Goal: Task Accomplishment & Management: Use online tool/utility

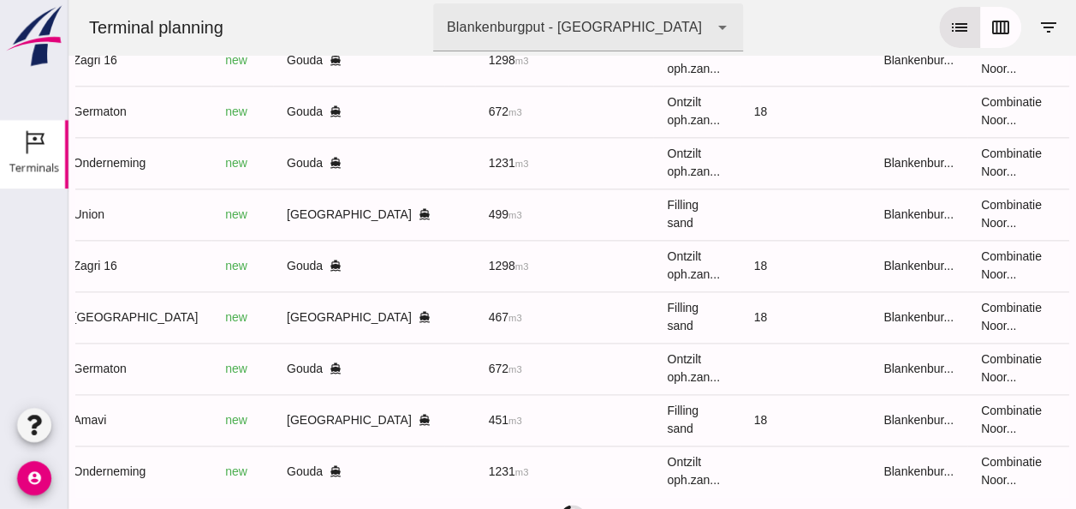
scroll to position [0, 442]
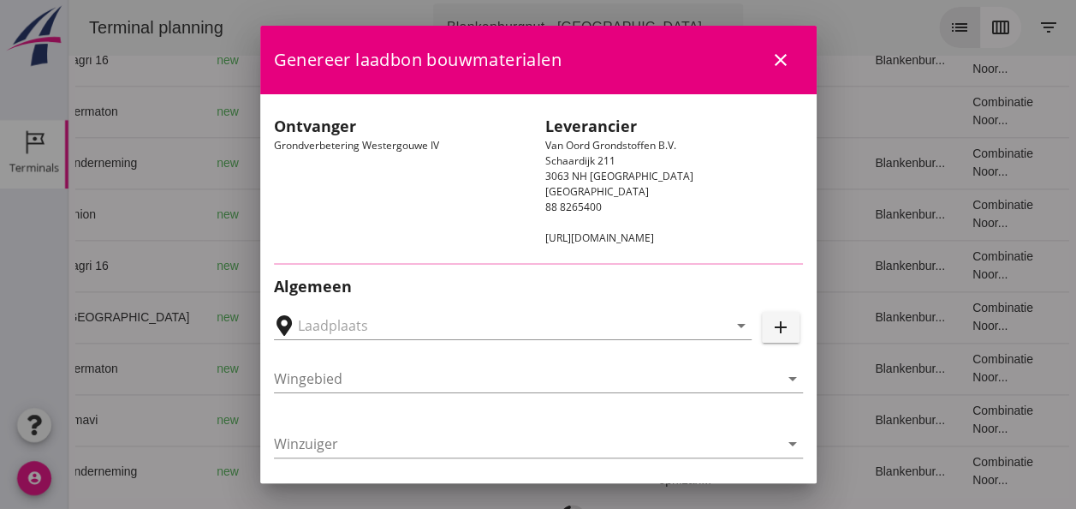
type input "Loswal Fa. J. Bos&Zonen, [GEOGRAPHIC_DATA]"
type input "Onderneming"
type input "[PERSON_NAME]"
type input "1231"
type input "Ontzilt oph.zand [75] (6120)"
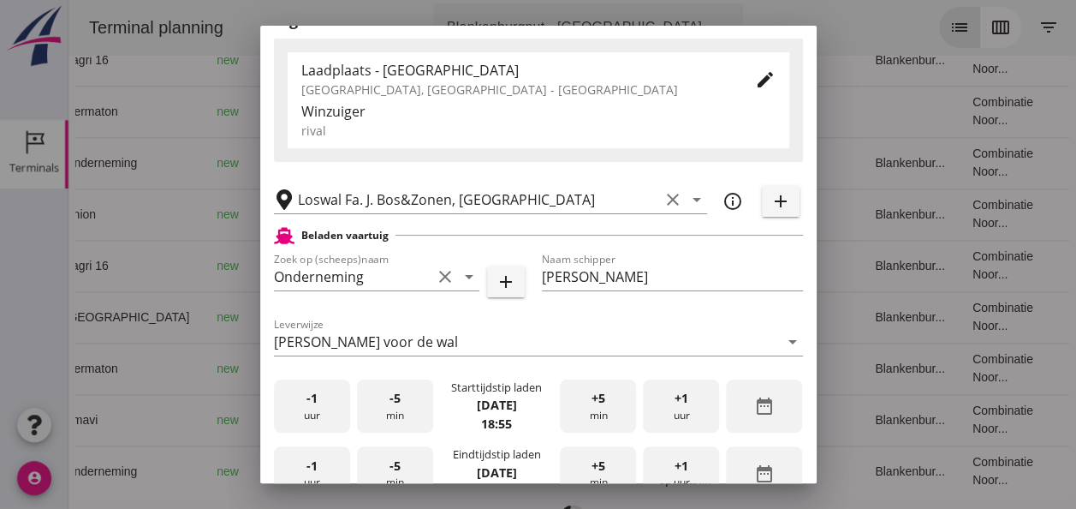
scroll to position [428, 0]
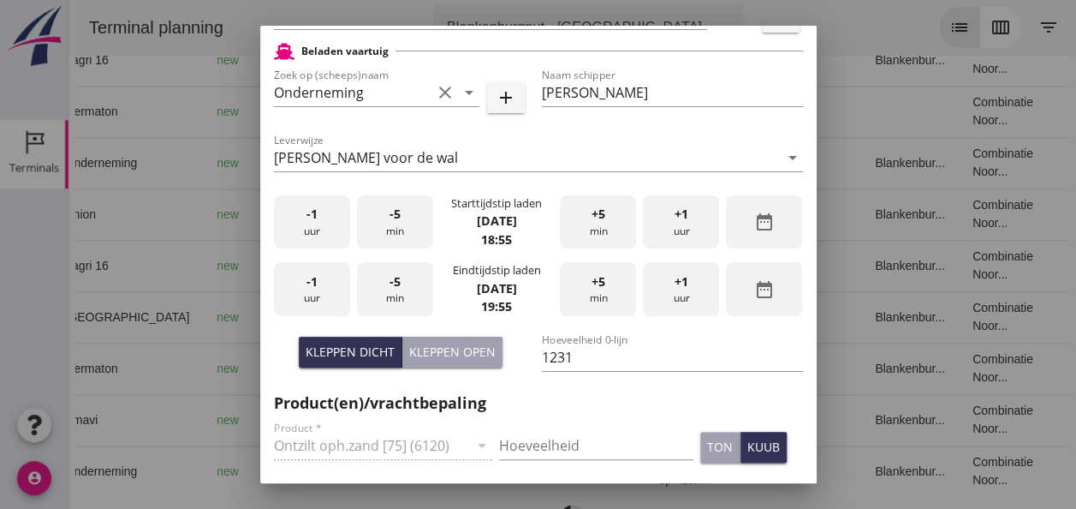
click at [444, 360] on div "Kleppen open" at bounding box center [452, 352] width 86 height 18
type input "1003"
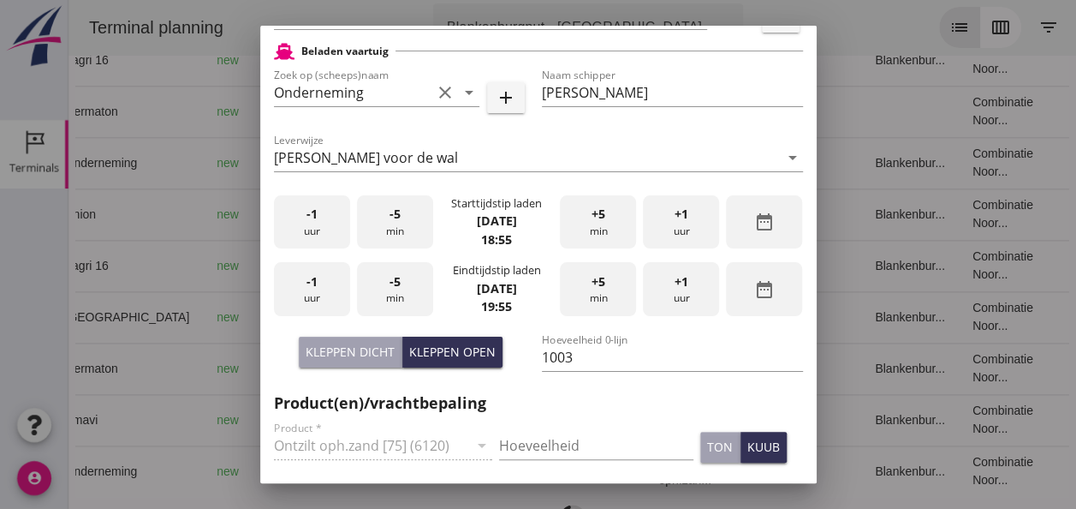
click at [320, 226] on div "-1 uur" at bounding box center [312, 222] width 76 height 54
click at [313, 294] on div "-1 uur" at bounding box center [312, 289] width 76 height 54
click at [381, 294] on div "-5 min" at bounding box center [395, 289] width 76 height 54
click at [521, 441] on input "Hoeveelheid" at bounding box center [596, 445] width 194 height 27
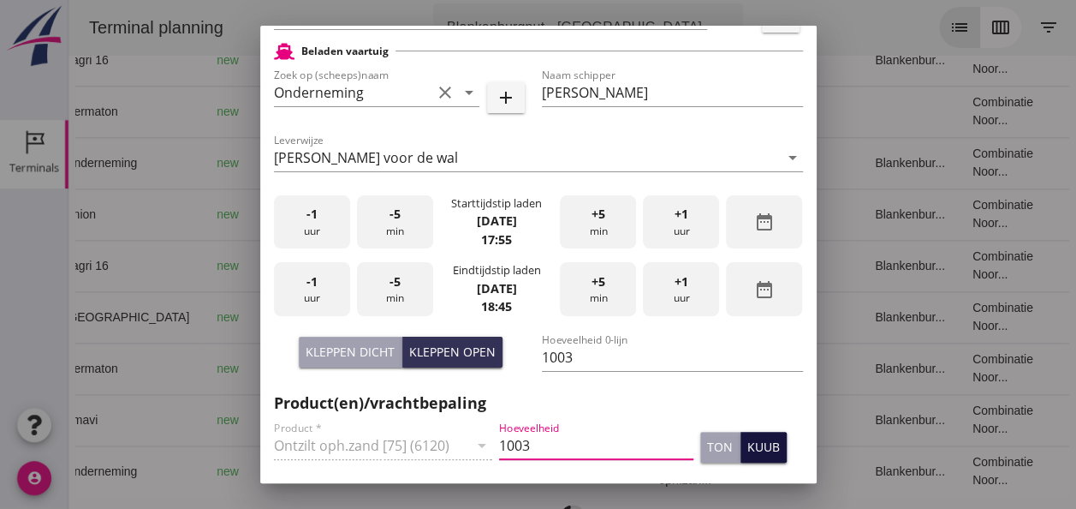
type input "1003"
click at [748, 456] on button "kuub" at bounding box center [764, 447] width 46 height 31
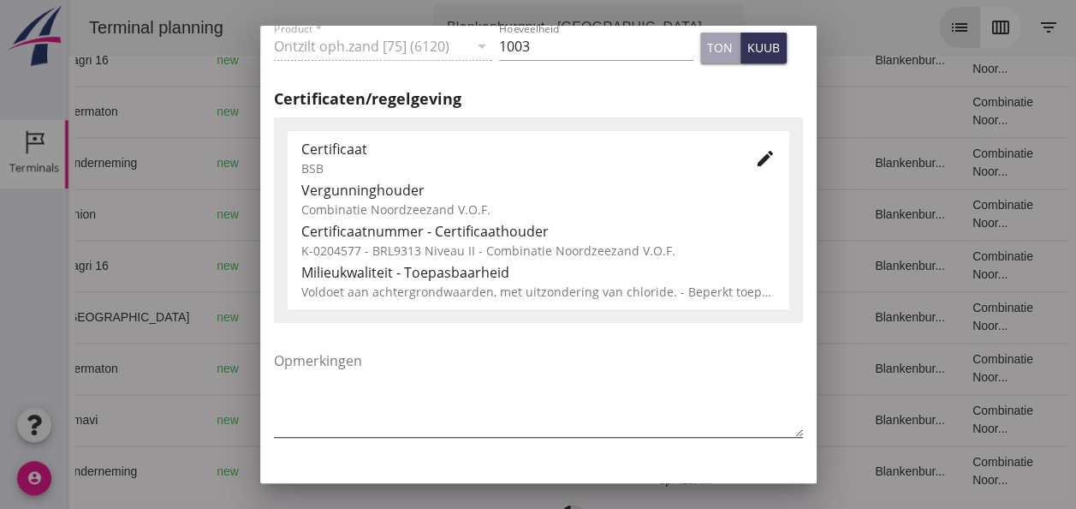
scroll to position [873, 0]
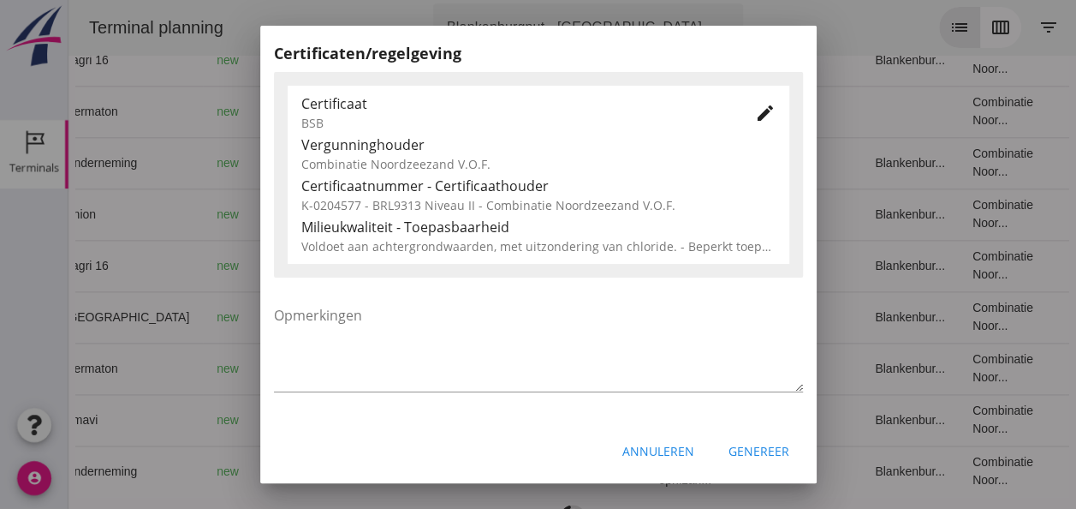
click at [729, 452] on div "Genereer" at bounding box center [759, 451] width 61 height 18
